Goal: Task Accomplishment & Management: Manage account settings

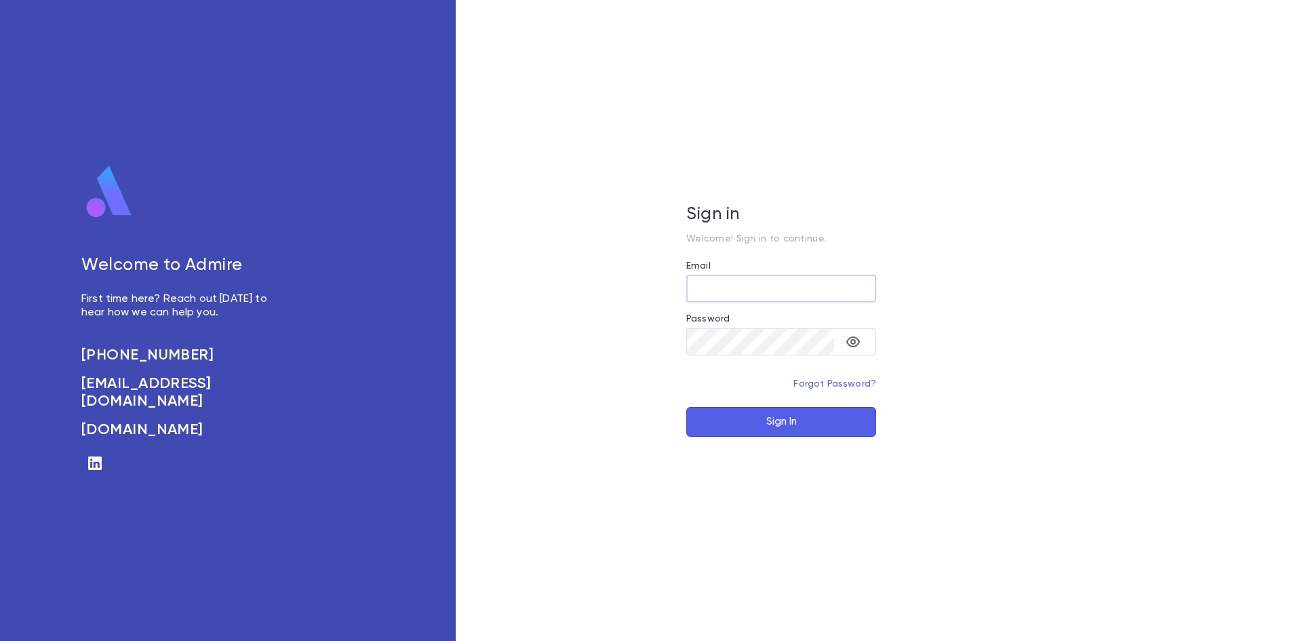
type input "**********"
click at [775, 421] on button "Sign In" at bounding box center [781, 422] width 190 height 30
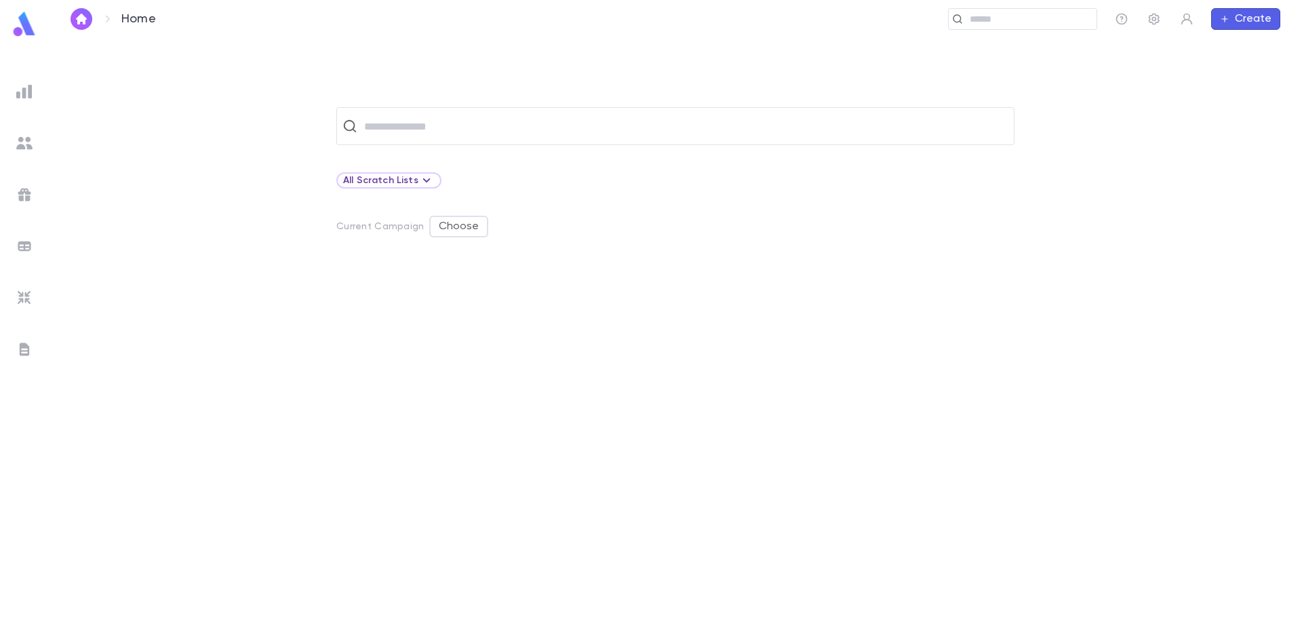
click at [28, 347] on img at bounding box center [24, 349] width 16 height 16
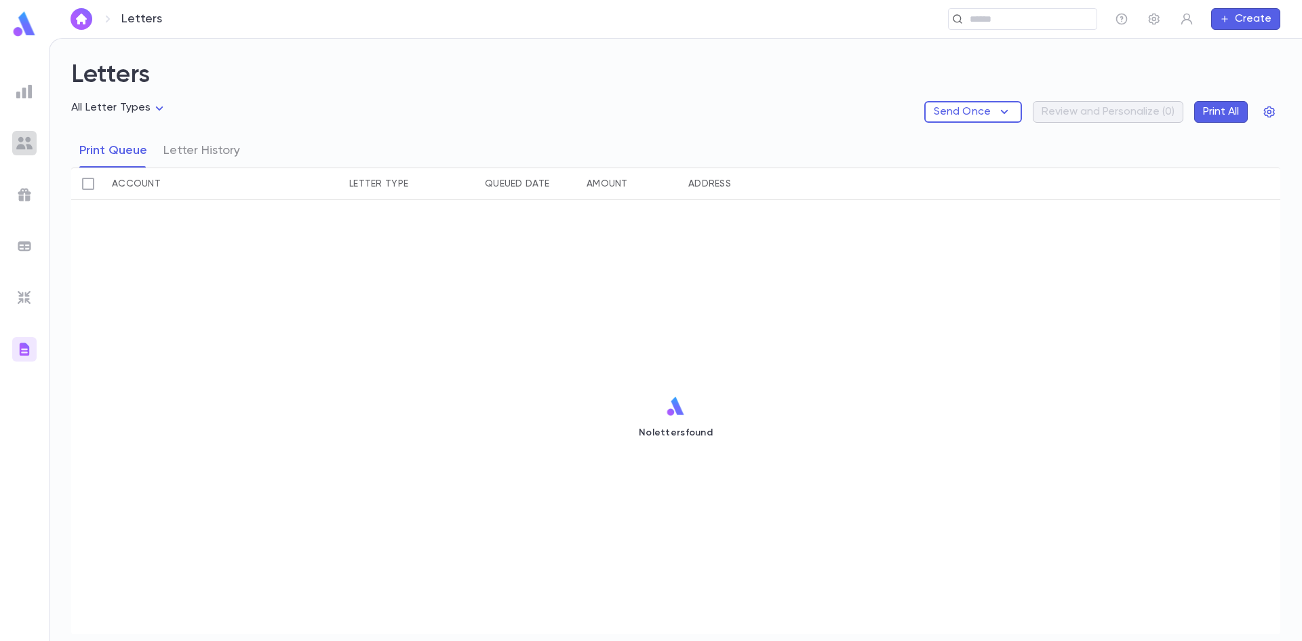
click at [28, 142] on img at bounding box center [24, 143] width 16 height 16
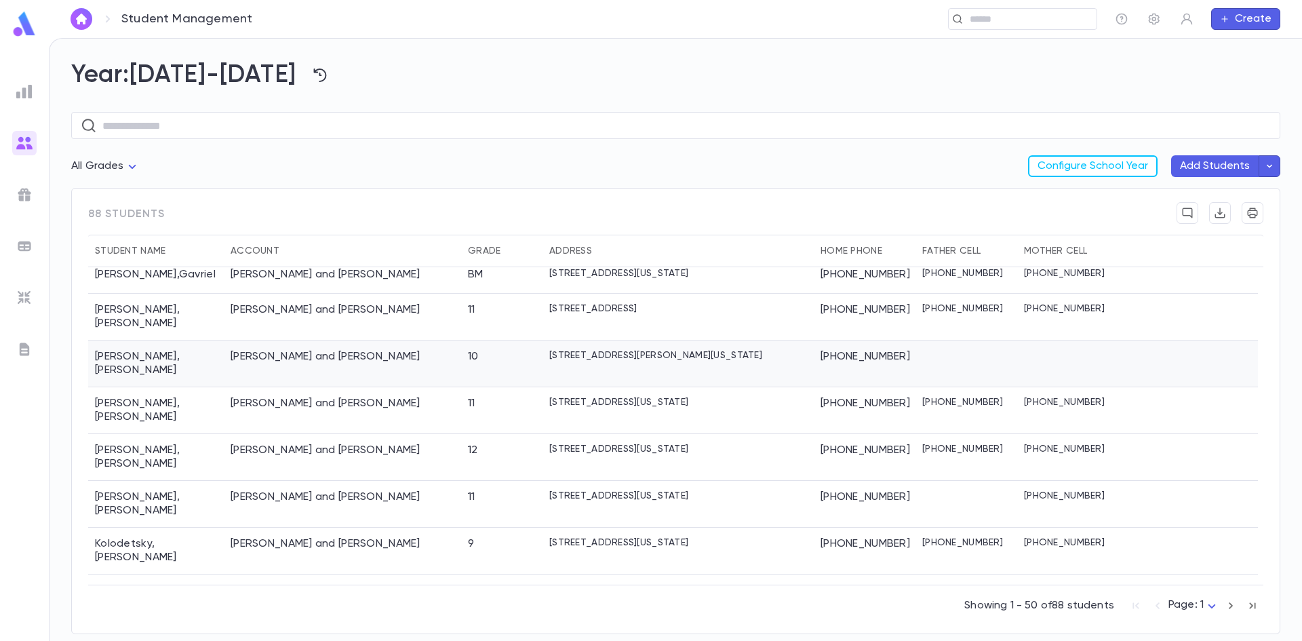
scroll to position [1458, 0]
click at [443, 129] on input "text" at bounding box center [686, 126] width 1169 height 26
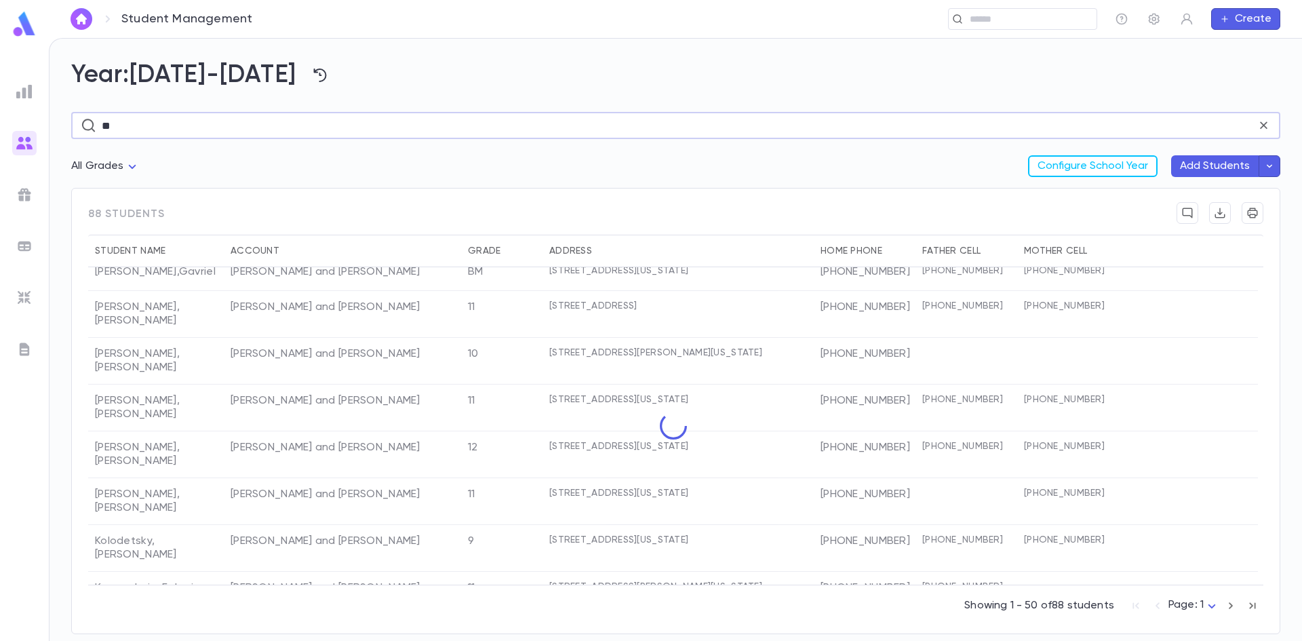
scroll to position [388, 0]
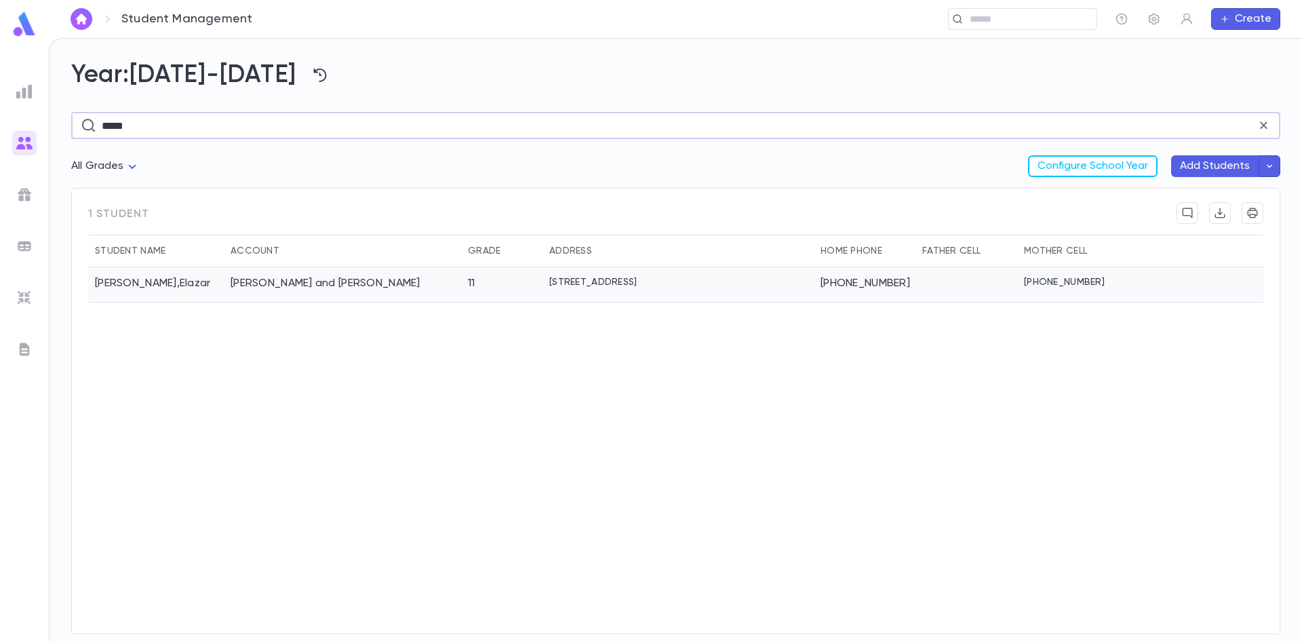
click at [464, 286] on div "11" at bounding box center [501, 284] width 81 height 35
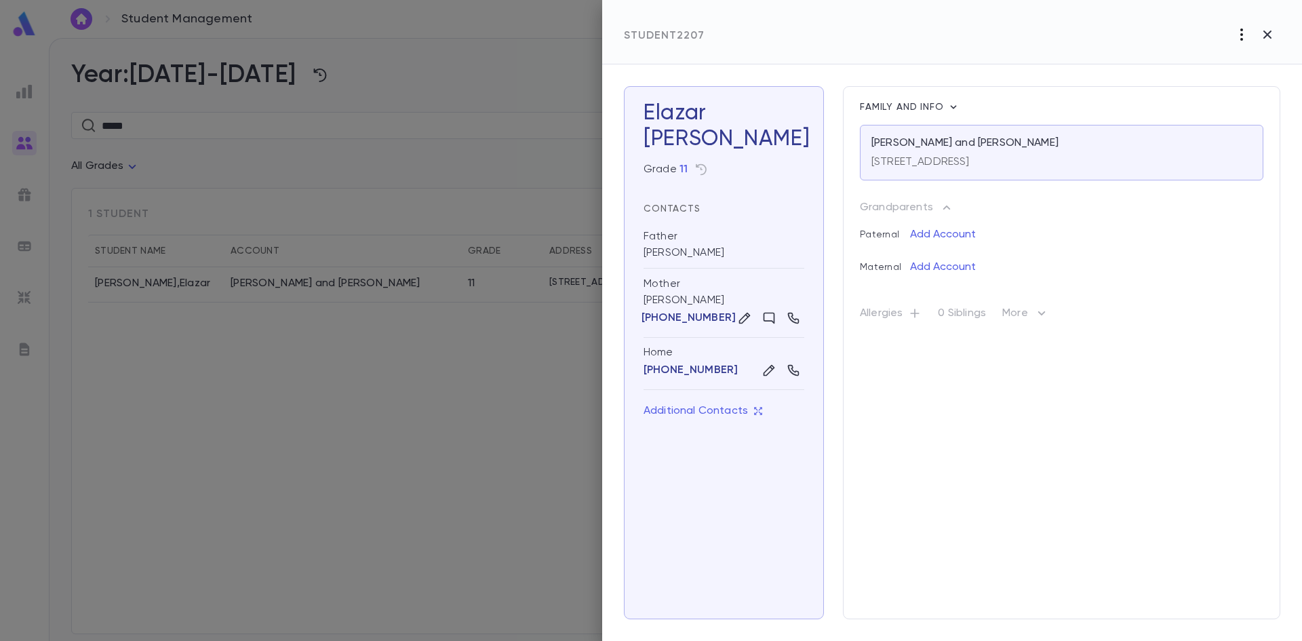
click at [1245, 31] on icon "button" at bounding box center [1242, 34] width 16 height 16
click at [1200, 102] on li "Delete" at bounding box center [1224, 107] width 138 height 22
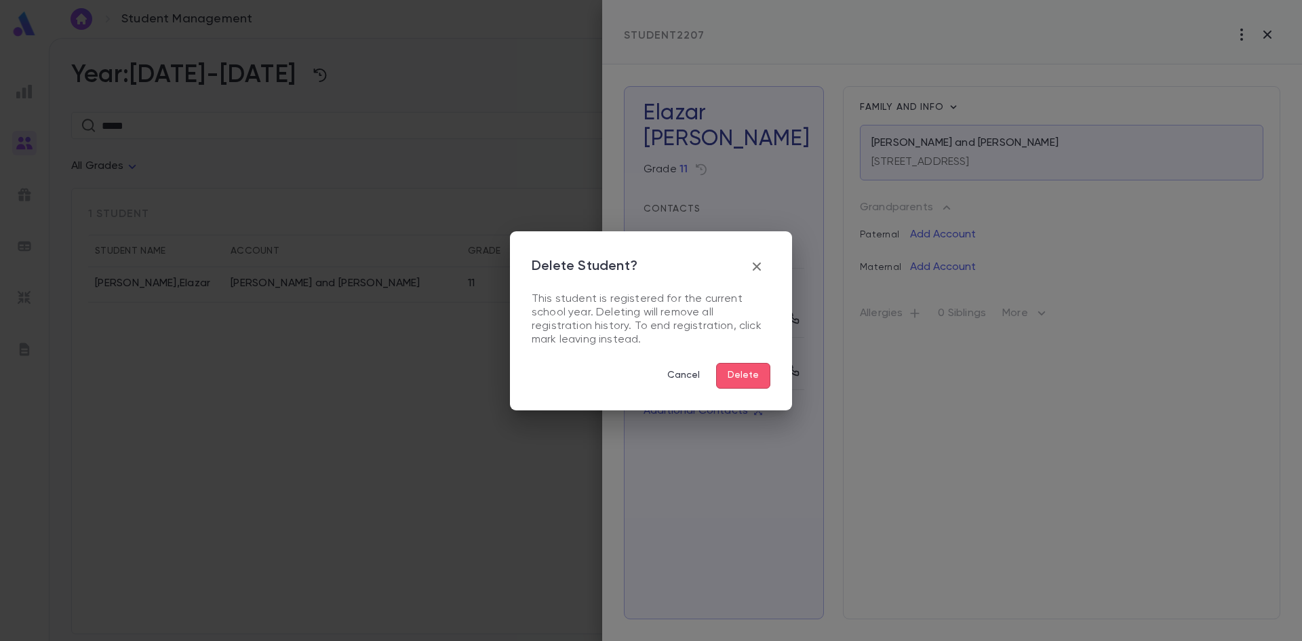
click at [745, 369] on button "Delete" at bounding box center [743, 376] width 54 height 26
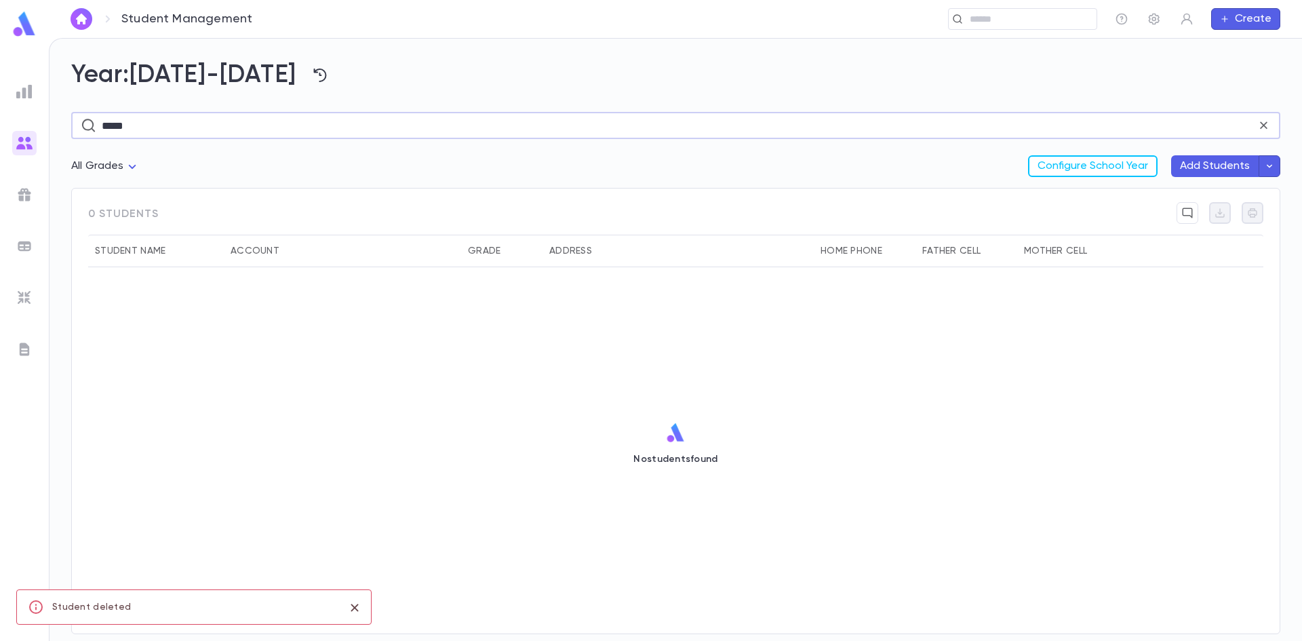
click at [110, 125] on input "*****" at bounding box center [679, 126] width 1154 height 26
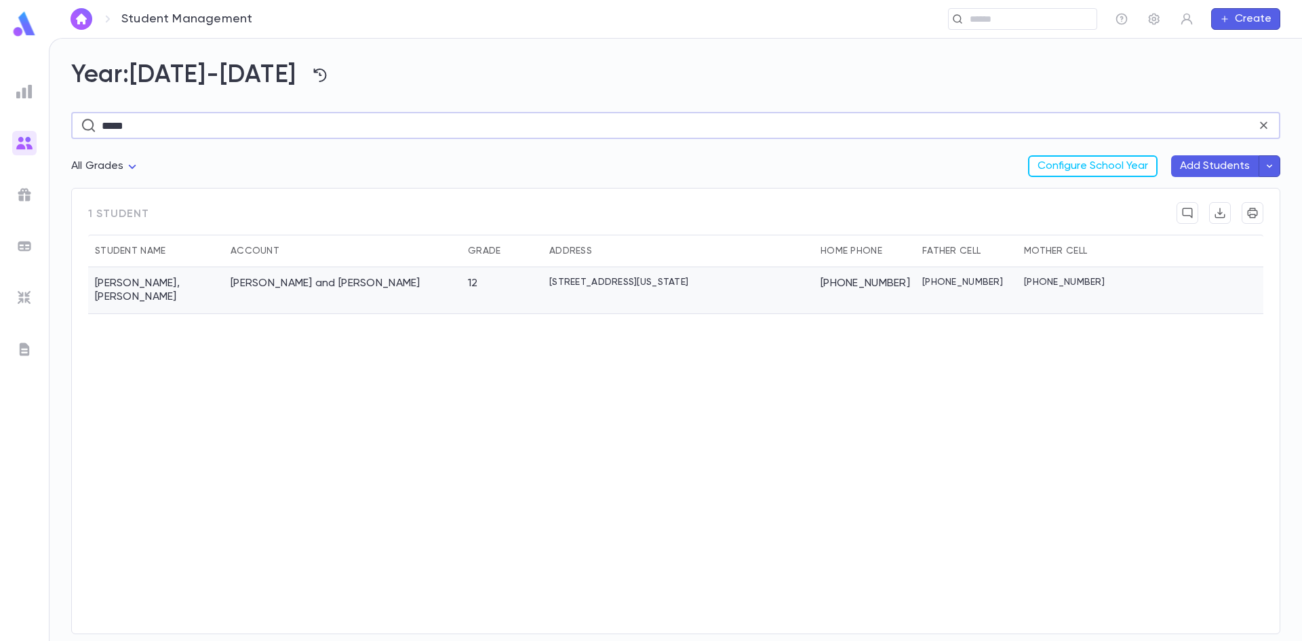
type input "*****"
click at [278, 275] on div "[PERSON_NAME] and [PERSON_NAME]" at bounding box center [342, 290] width 237 height 47
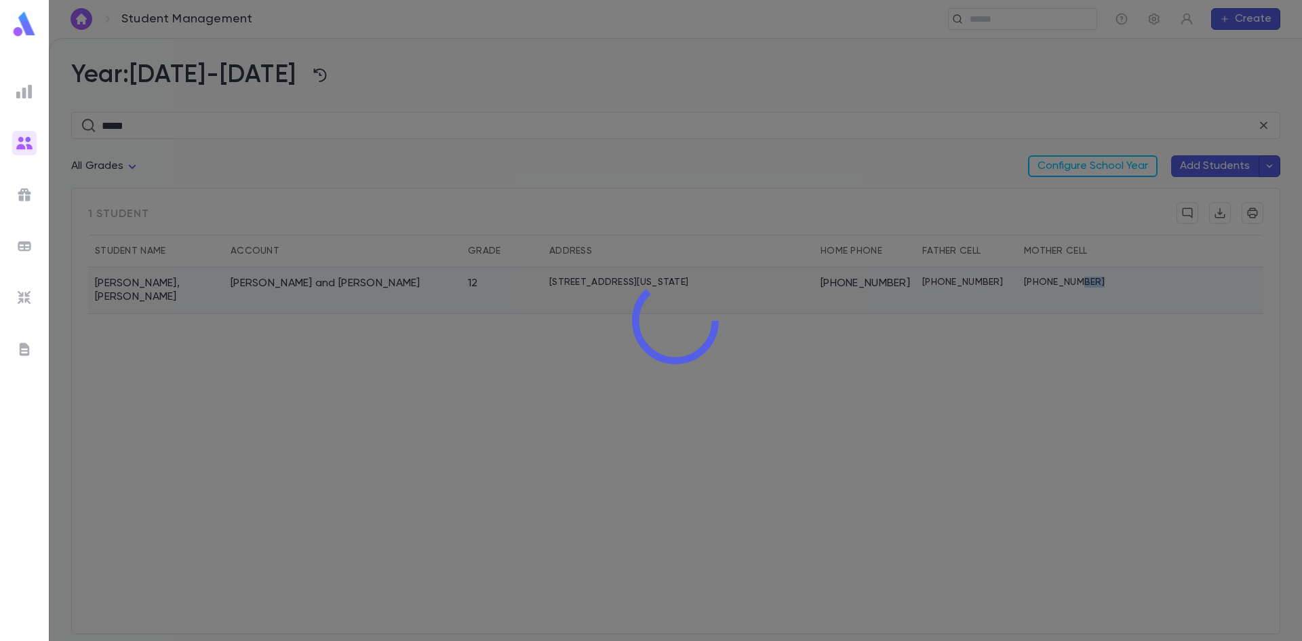
click at [278, 275] on div at bounding box center [675, 320] width 1253 height 641
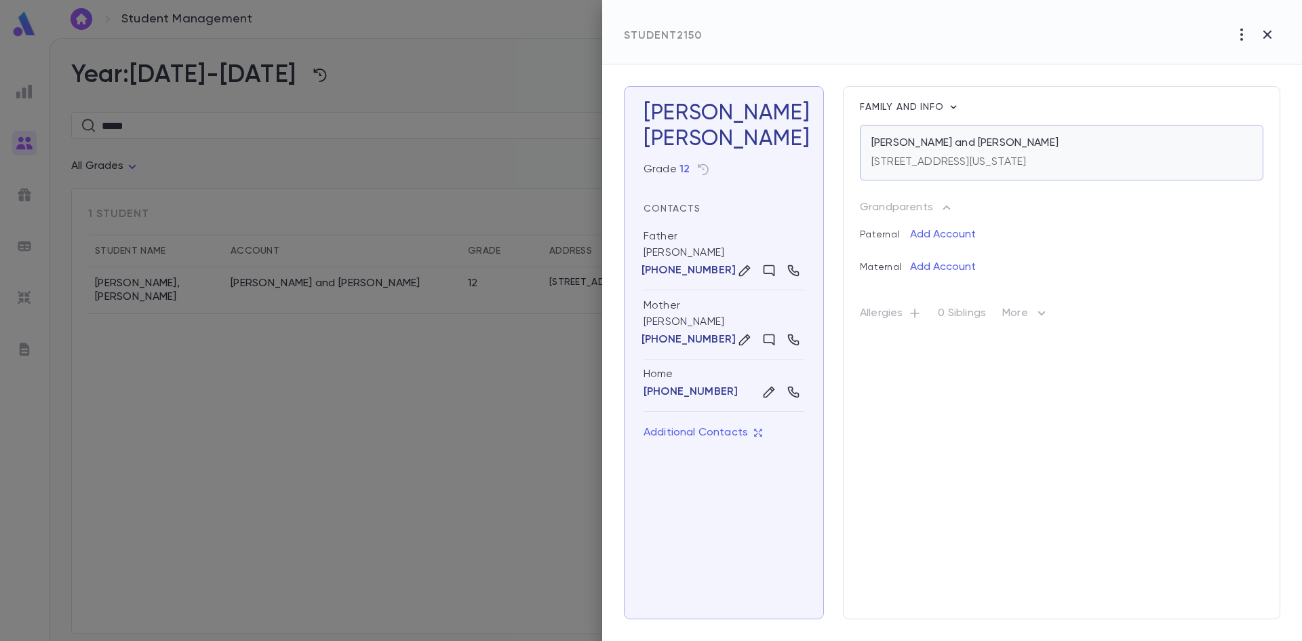
click at [952, 141] on p "[PERSON_NAME] and [PERSON_NAME]" at bounding box center [965, 143] width 187 height 14
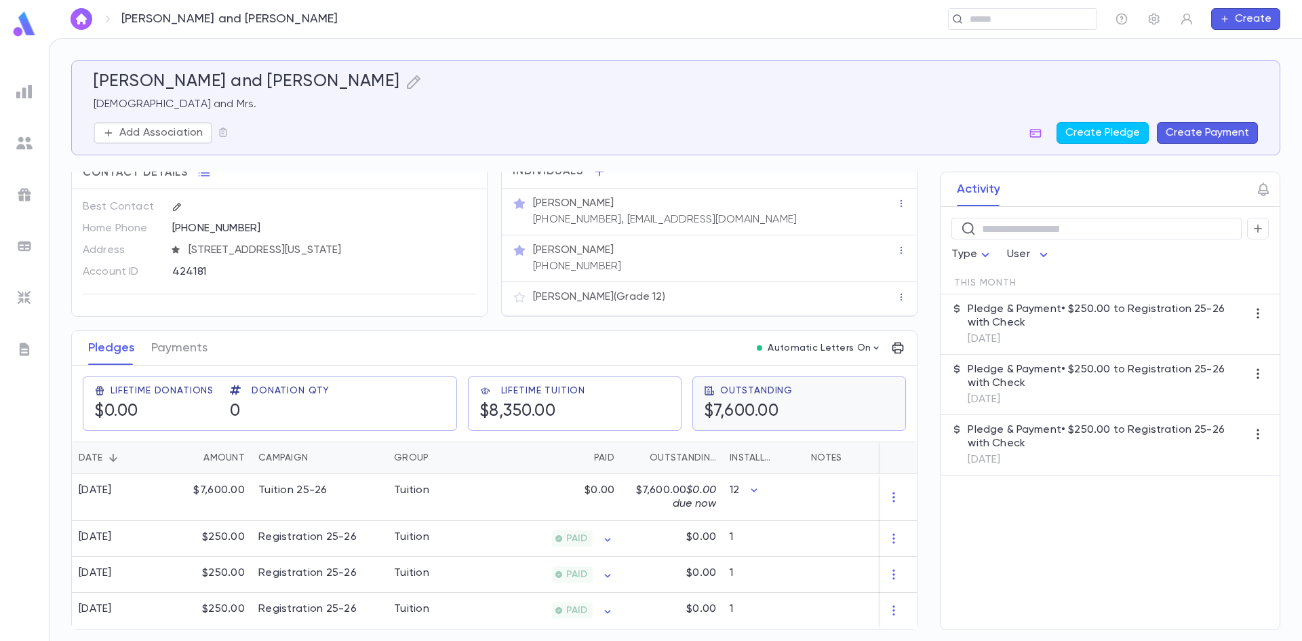
scroll to position [22, 0]
click at [887, 537] on icon "button" at bounding box center [894, 539] width 14 height 14
click at [899, 549] on li "Delete" at bounding box center [913, 556] width 57 height 22
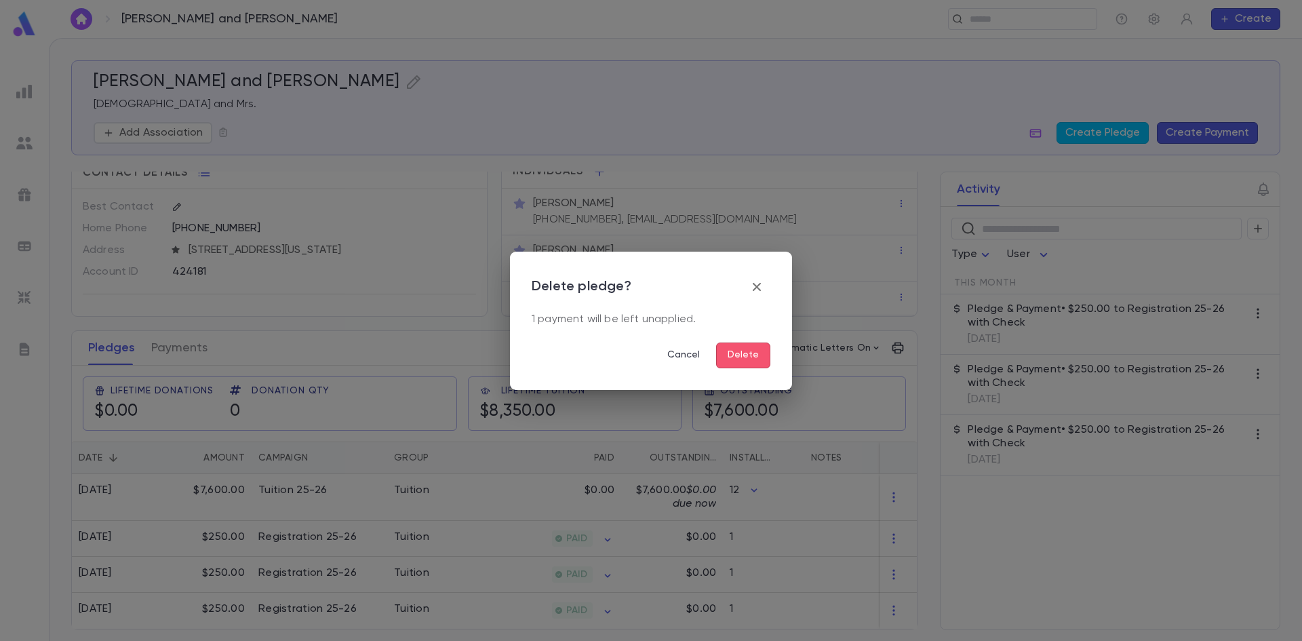
click at [743, 357] on button "Delete" at bounding box center [743, 356] width 54 height 26
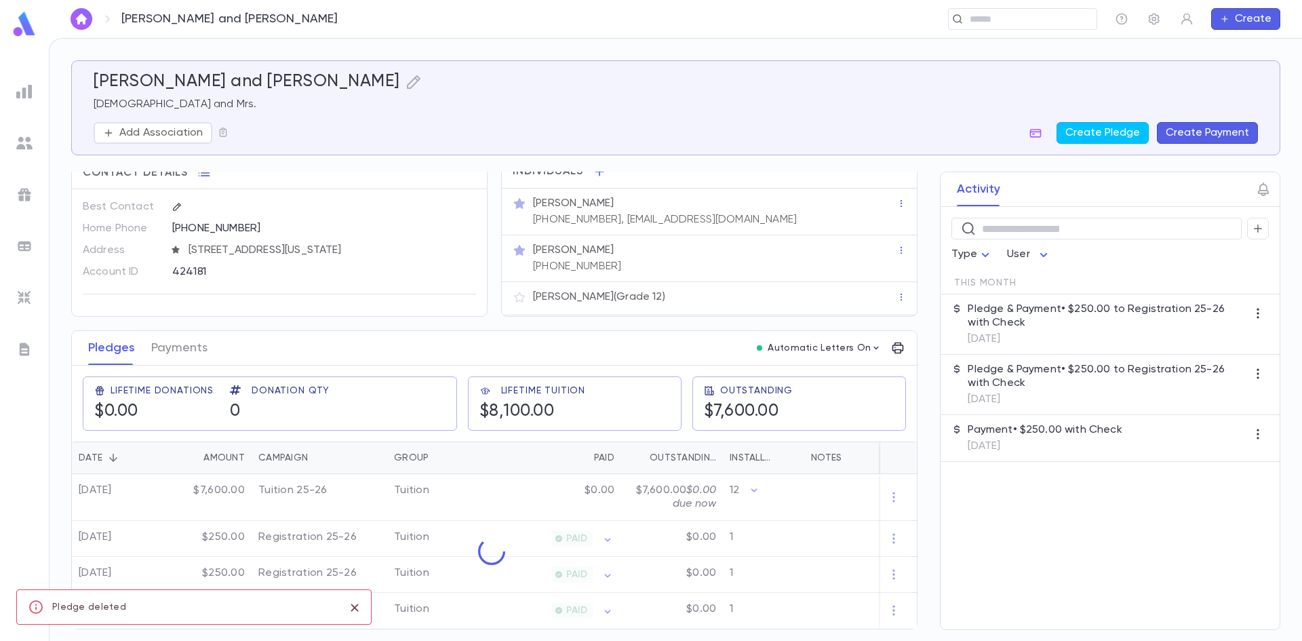
scroll to position [0, 0]
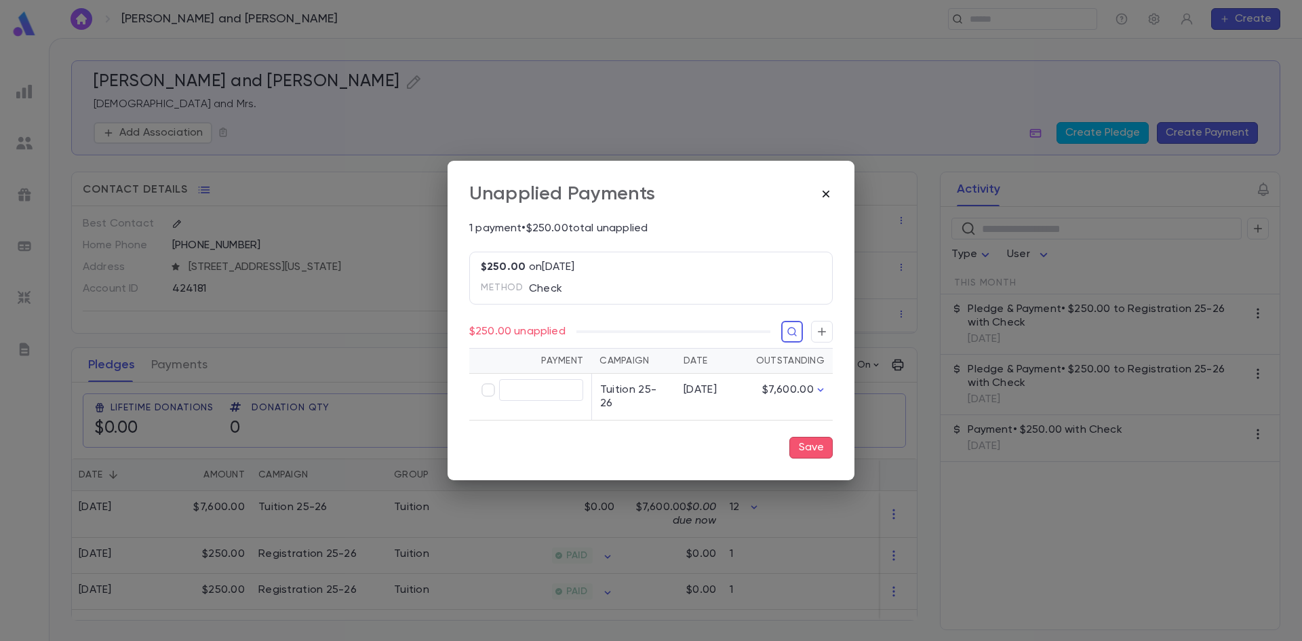
click at [826, 192] on icon "button" at bounding box center [826, 194] width 14 height 14
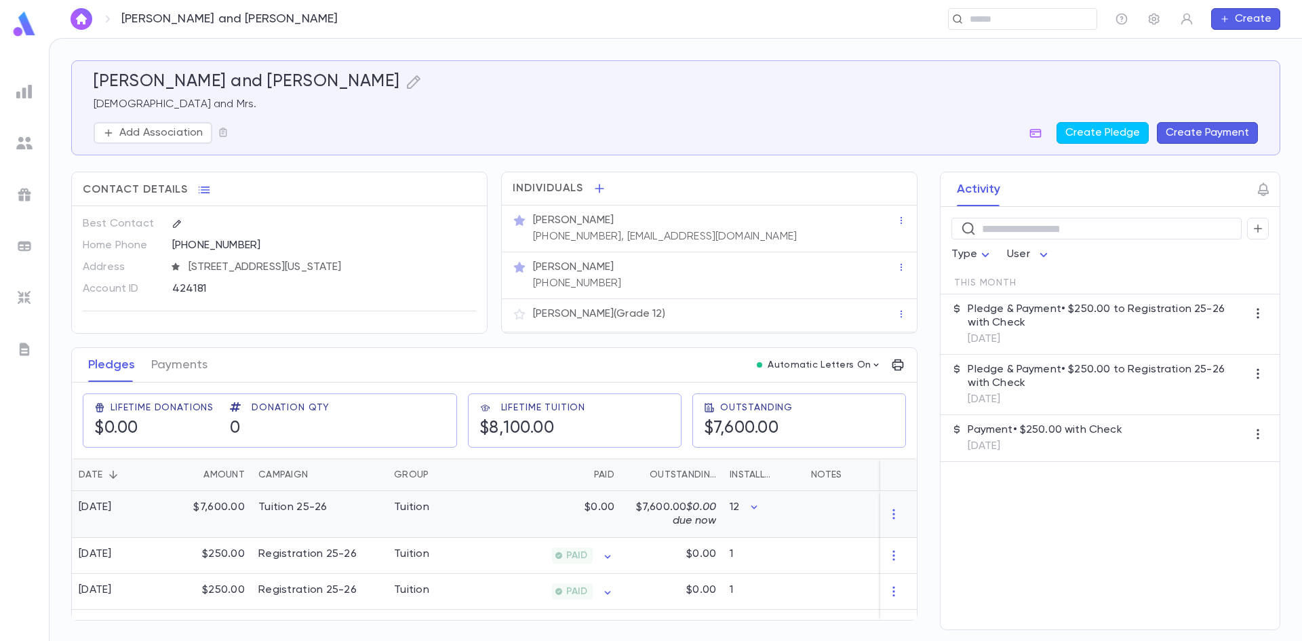
click at [258, 505] on div "Tuition 25-26" at bounding box center [320, 514] width 136 height 47
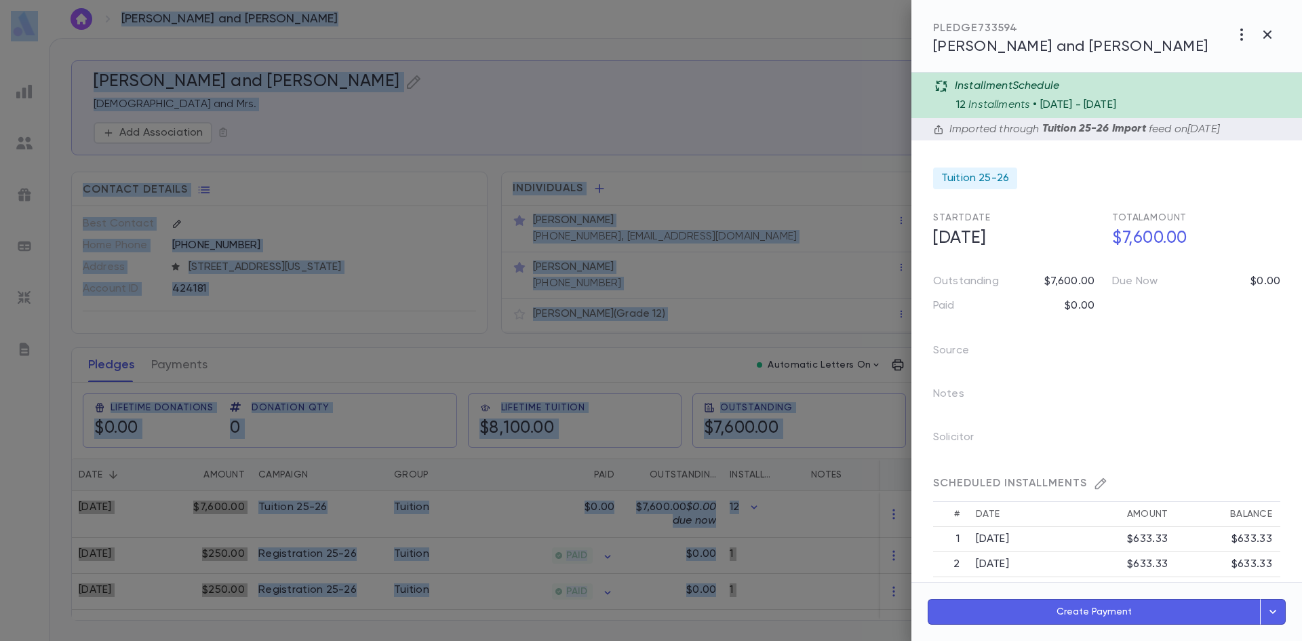
click at [499, 559] on div at bounding box center [651, 320] width 1302 height 641
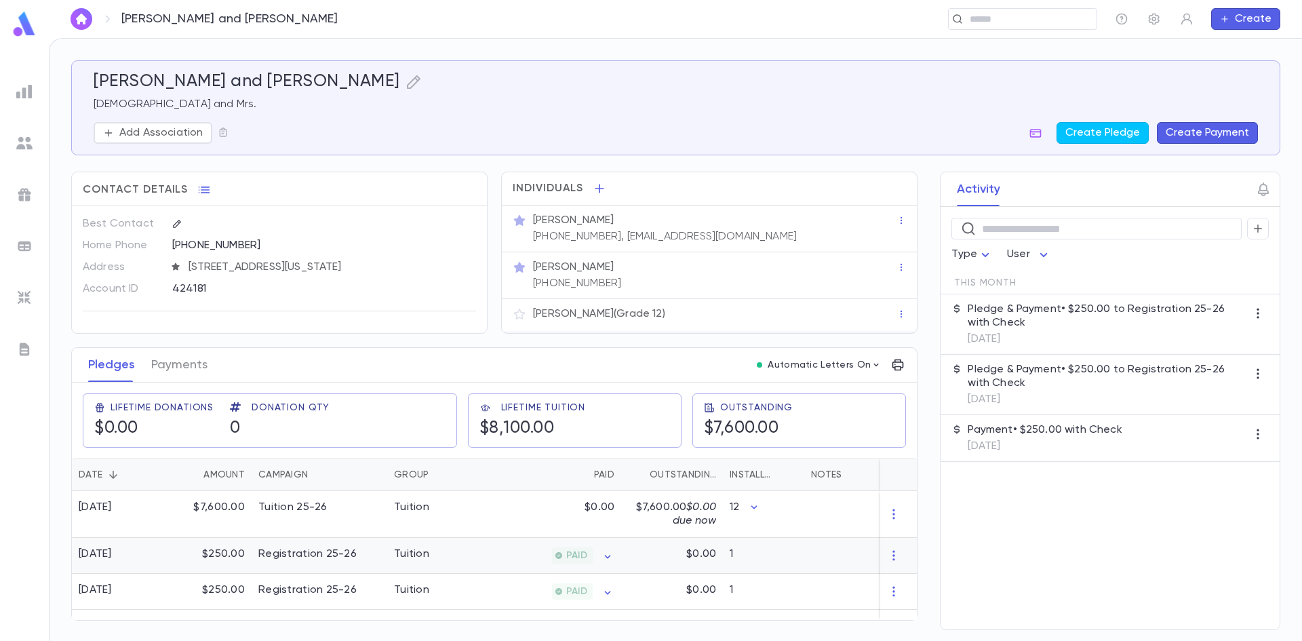
click at [499, 559] on div "PAID" at bounding box center [555, 556] width 132 height 36
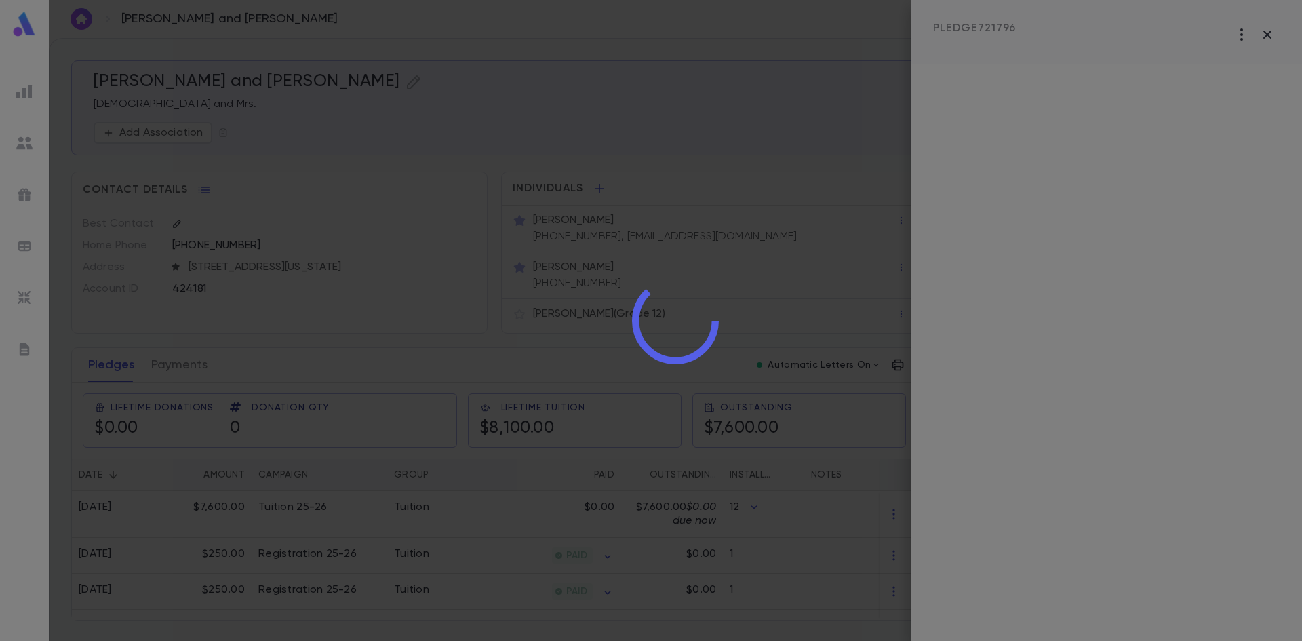
click at [499, 559] on div at bounding box center [675, 320] width 1253 height 641
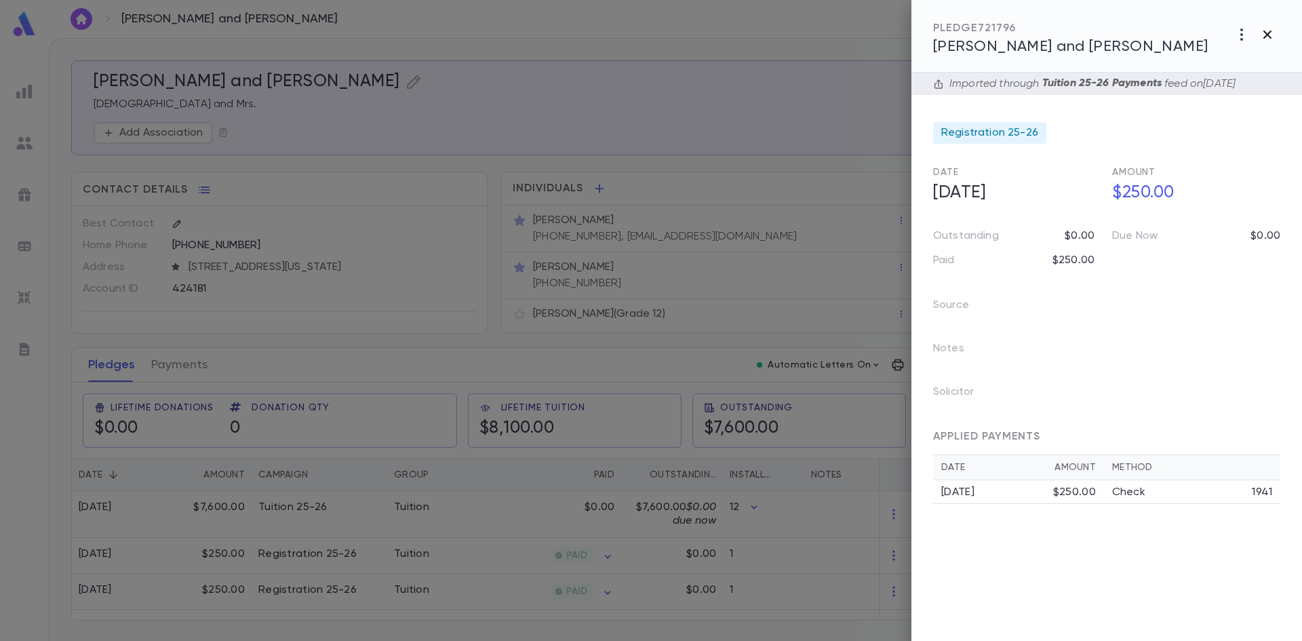
click at [1269, 31] on icon "button" at bounding box center [1268, 34] width 16 height 16
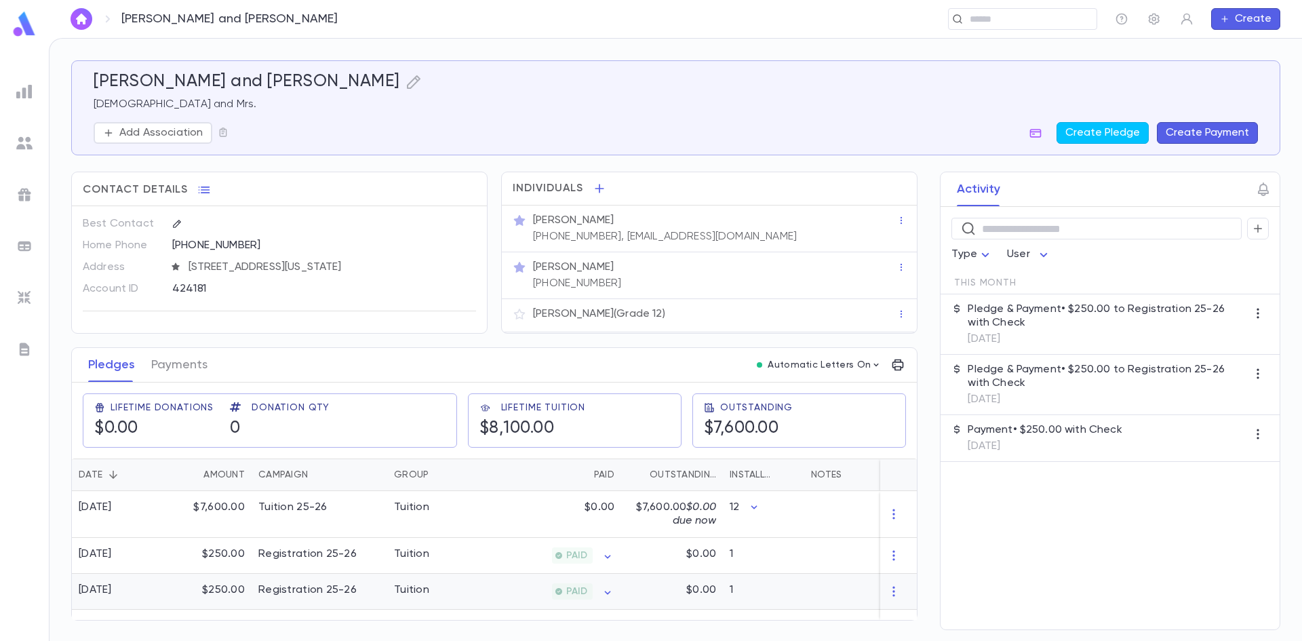
click at [415, 589] on div "Tuition" at bounding box center [411, 590] width 35 height 14
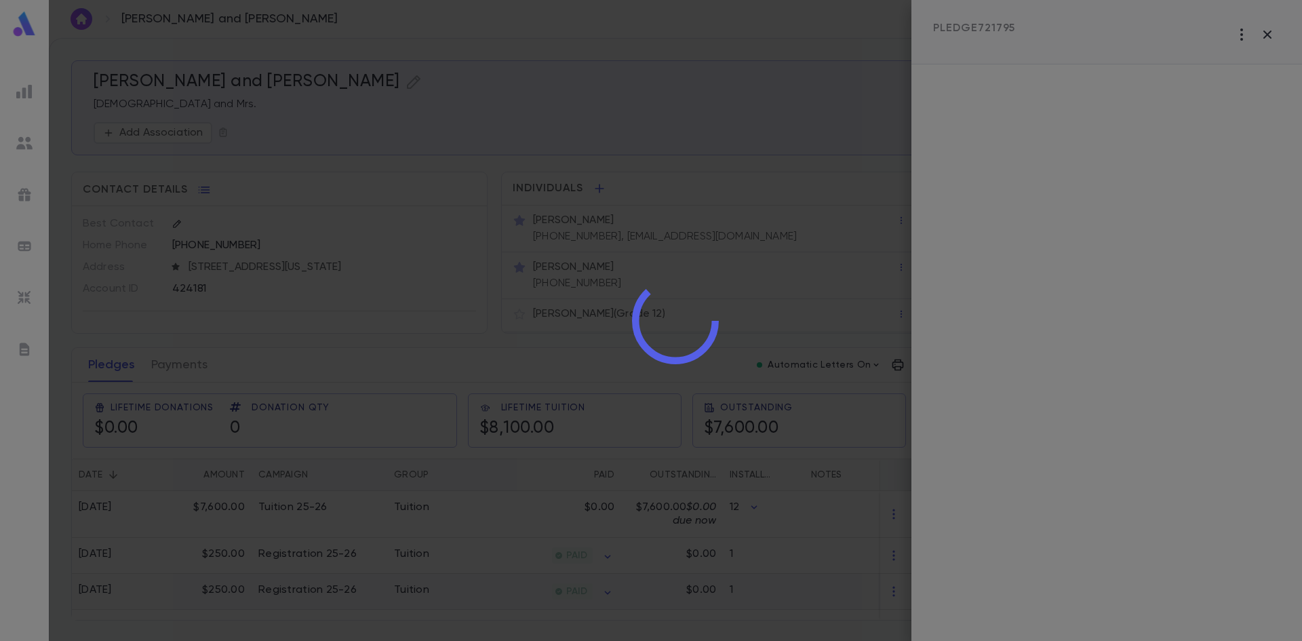
click at [415, 589] on div at bounding box center [675, 320] width 1253 height 641
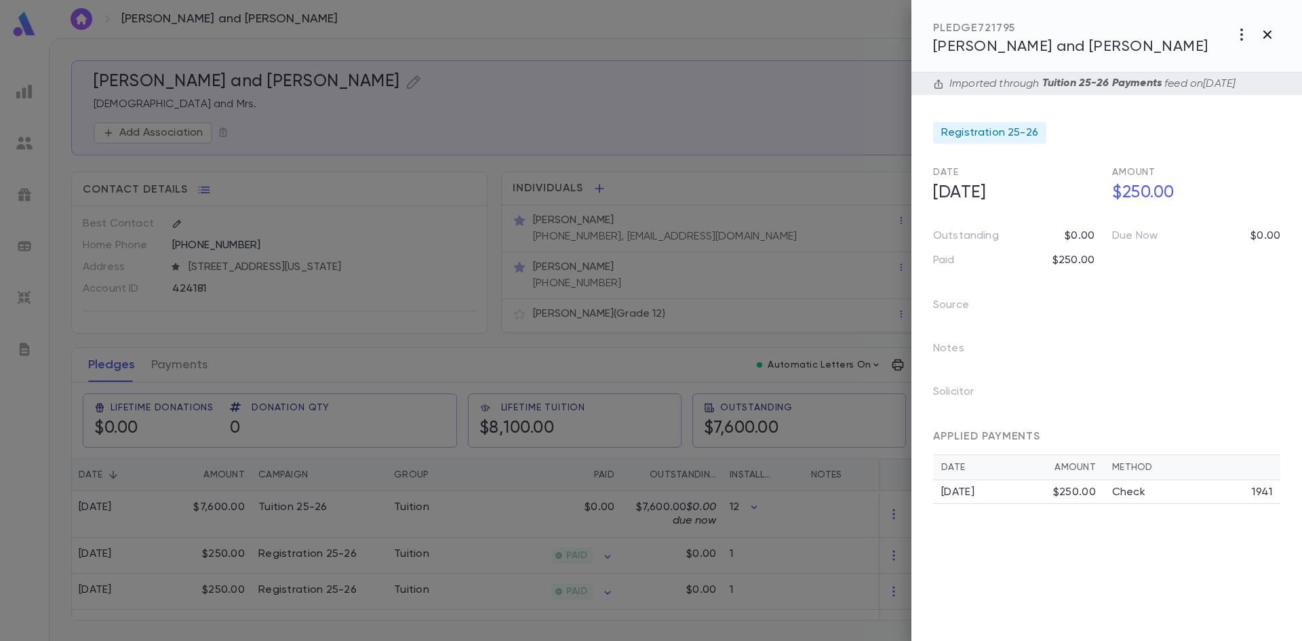
click at [1270, 34] on icon "button" at bounding box center [1268, 34] width 16 height 16
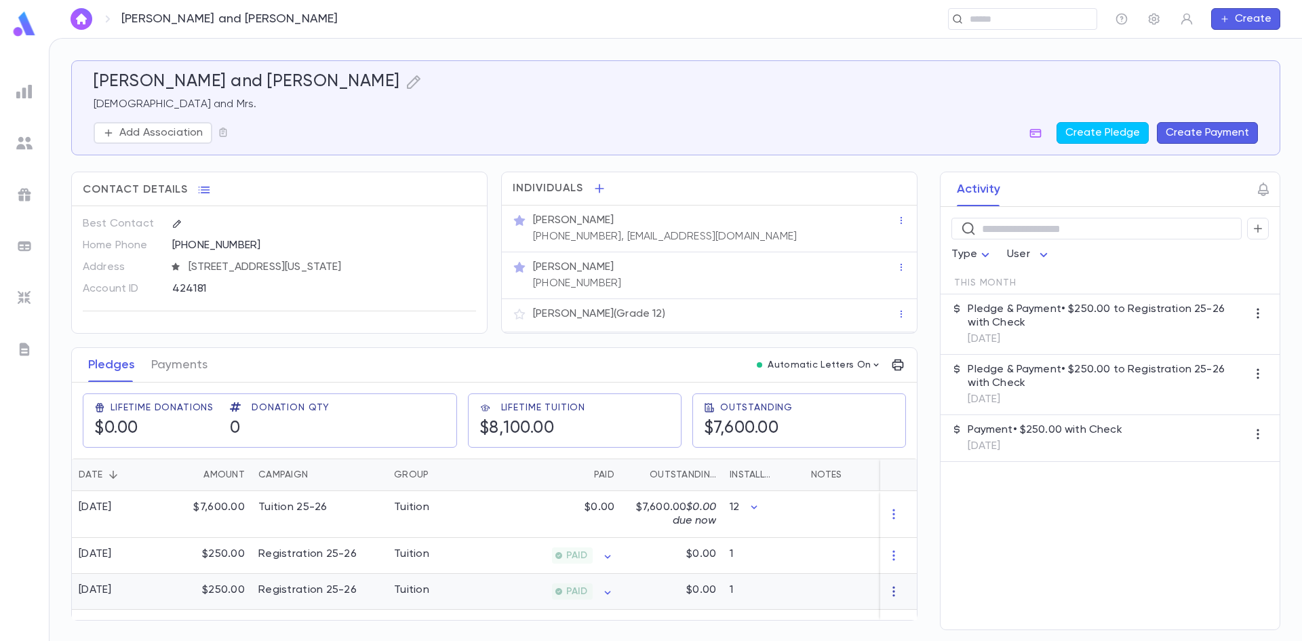
click at [892, 590] on icon "button" at bounding box center [894, 592] width 14 height 14
click at [907, 615] on li "Delete" at bounding box center [919, 614] width 57 height 22
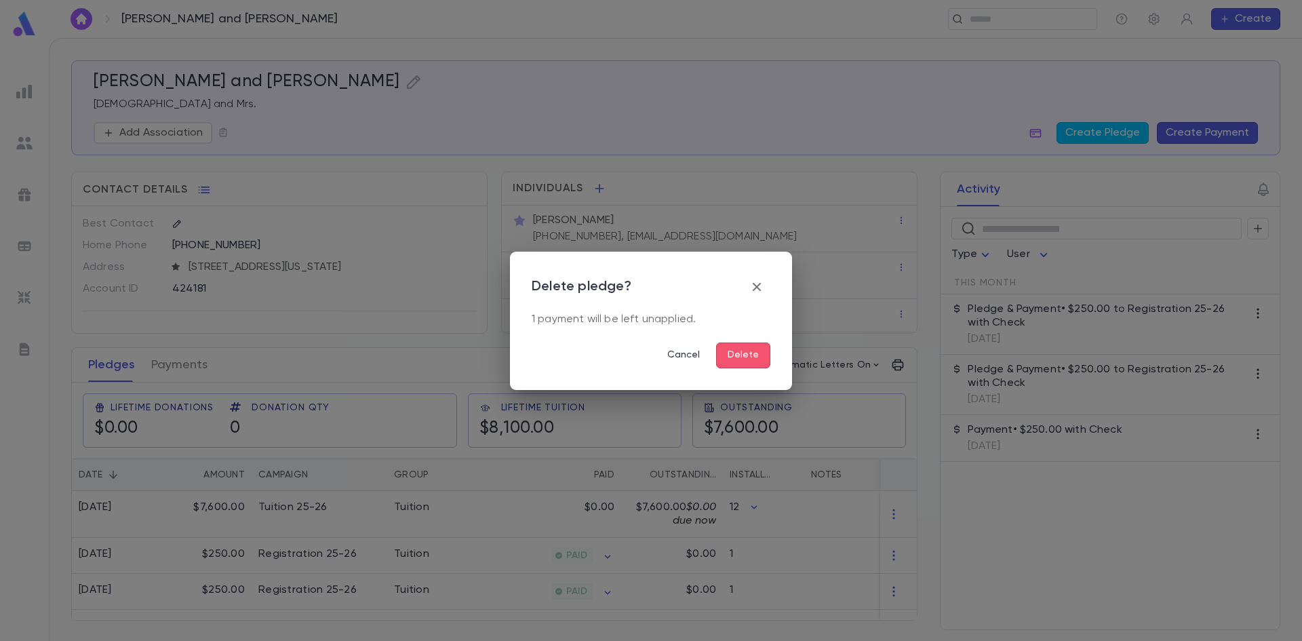
click at [752, 360] on button "Delete" at bounding box center [743, 356] width 54 height 26
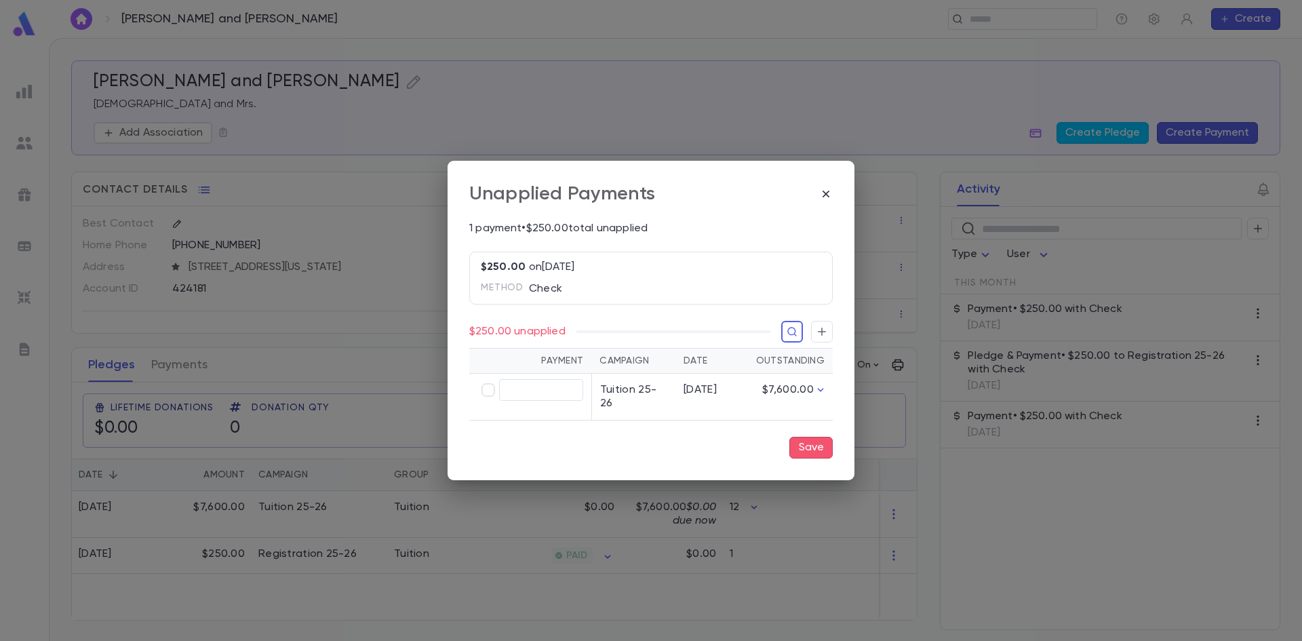
click at [805, 443] on button "Save" at bounding box center [811, 448] width 43 height 22
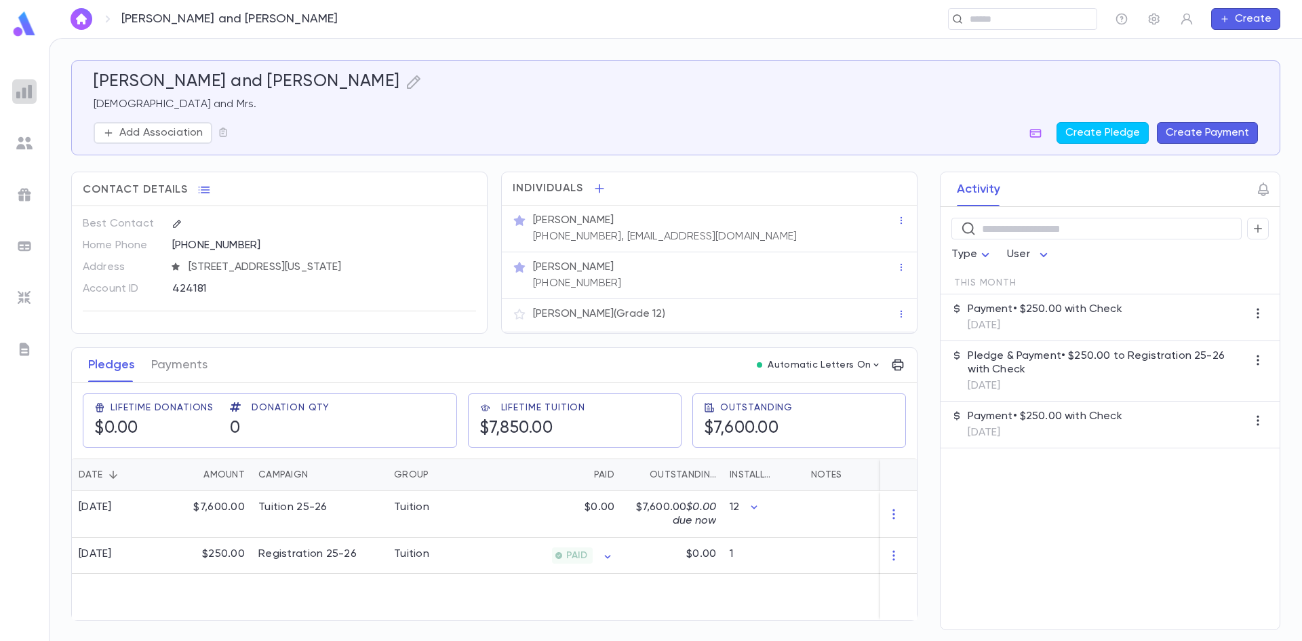
click at [21, 88] on img at bounding box center [24, 91] width 16 height 16
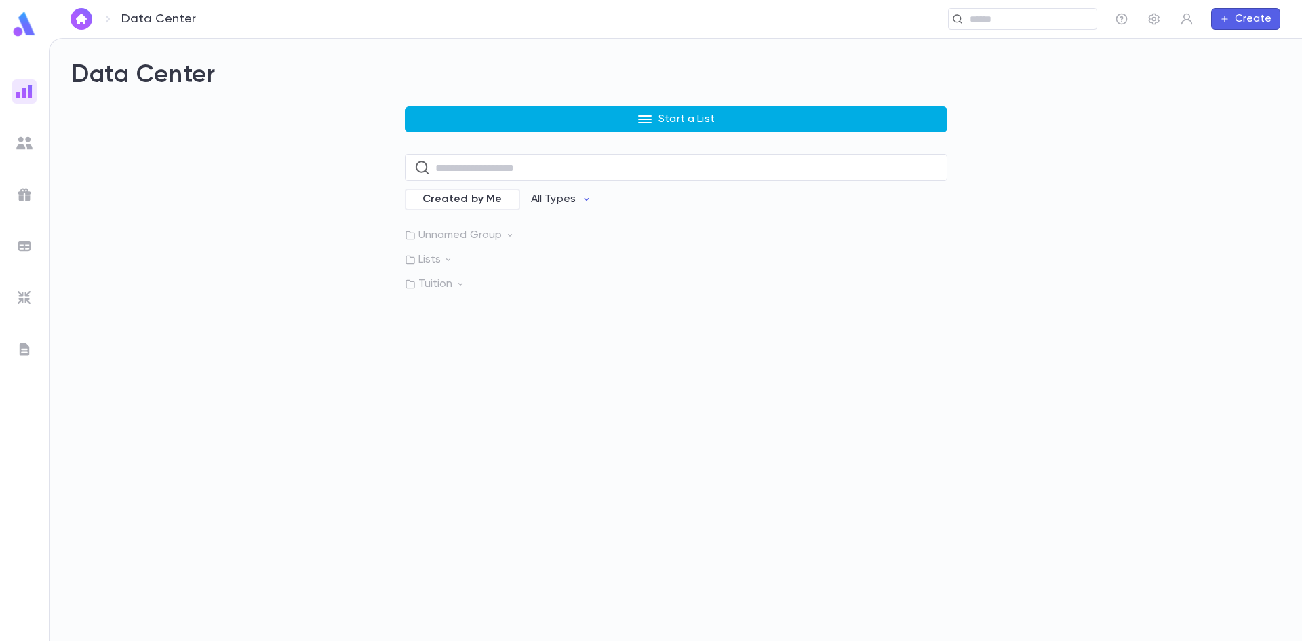
click at [648, 122] on icon "button" at bounding box center [645, 119] width 14 height 8
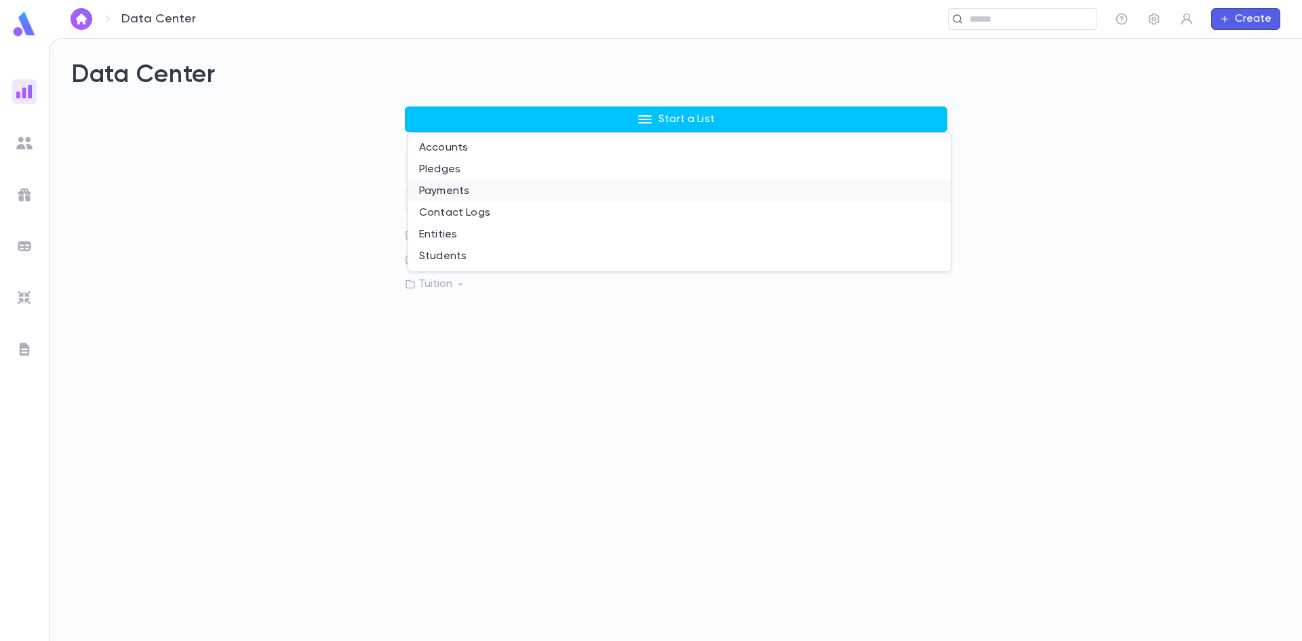
click at [467, 187] on li "Payments" at bounding box center [679, 191] width 543 height 22
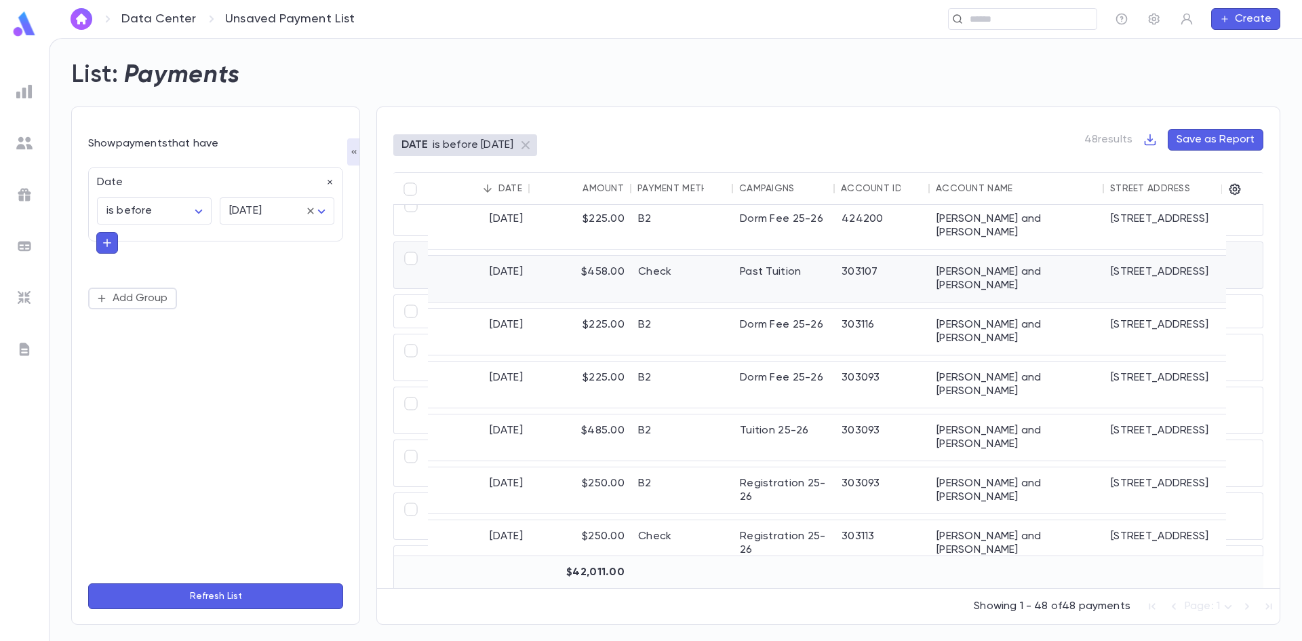
scroll to position [203, 0]
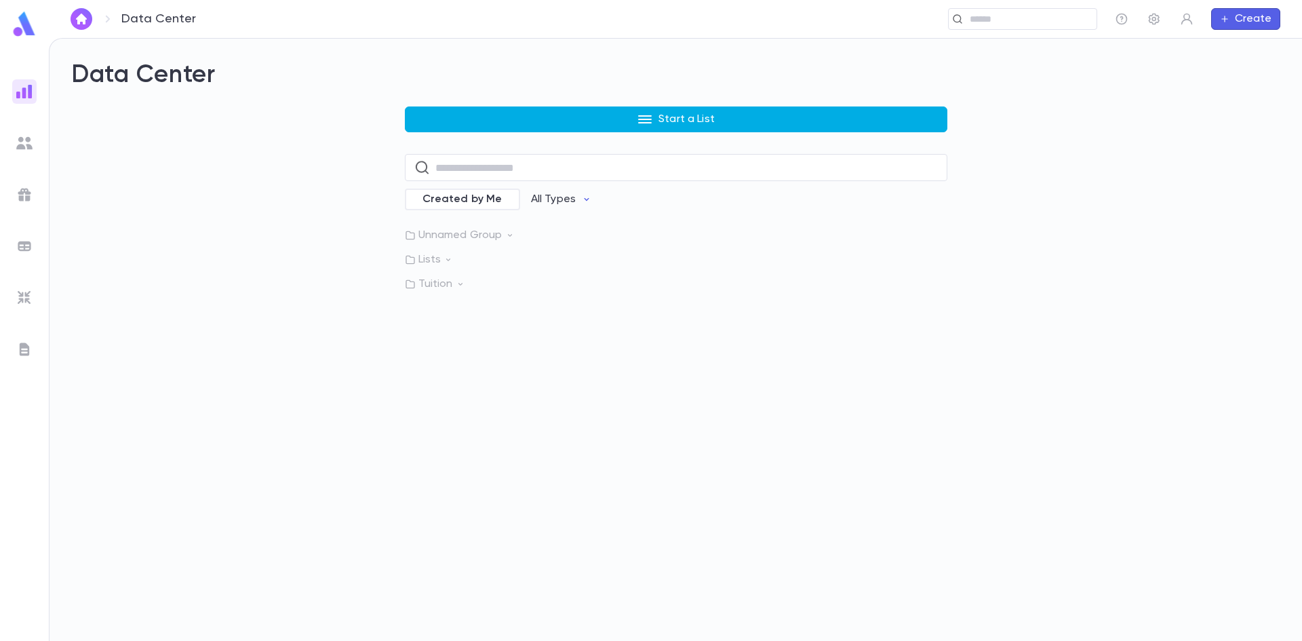
click at [650, 122] on icon "button" at bounding box center [645, 119] width 14 height 8
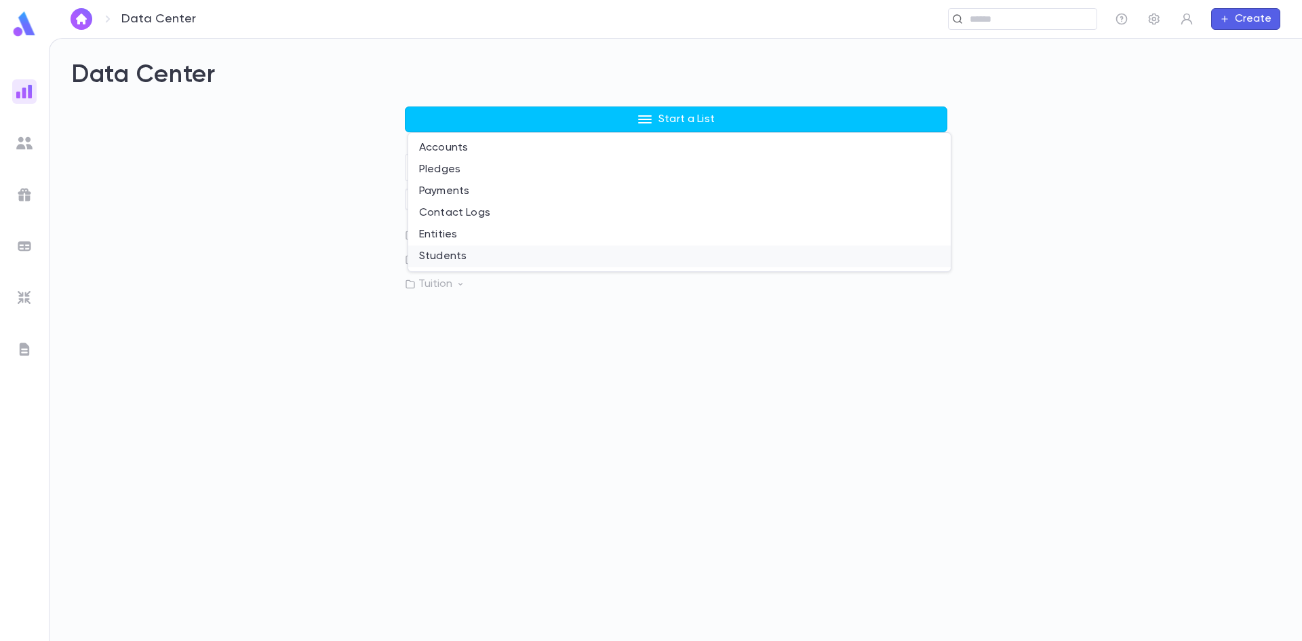
click at [454, 253] on li "Students" at bounding box center [679, 257] width 543 height 22
